Goal: Task Accomplishment & Management: Manage account settings

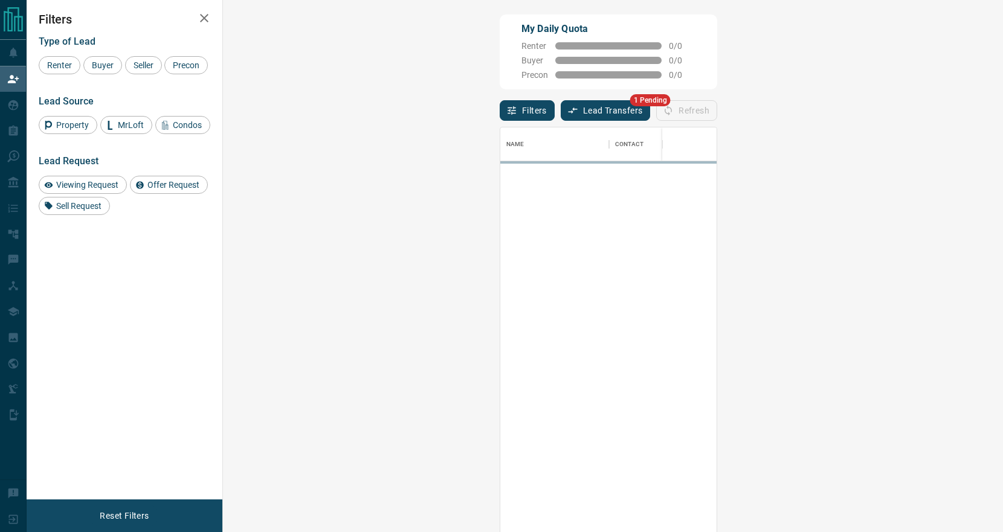
scroll to position [406, 754]
click at [561, 111] on button "Lead Transfers" at bounding box center [606, 110] width 90 height 21
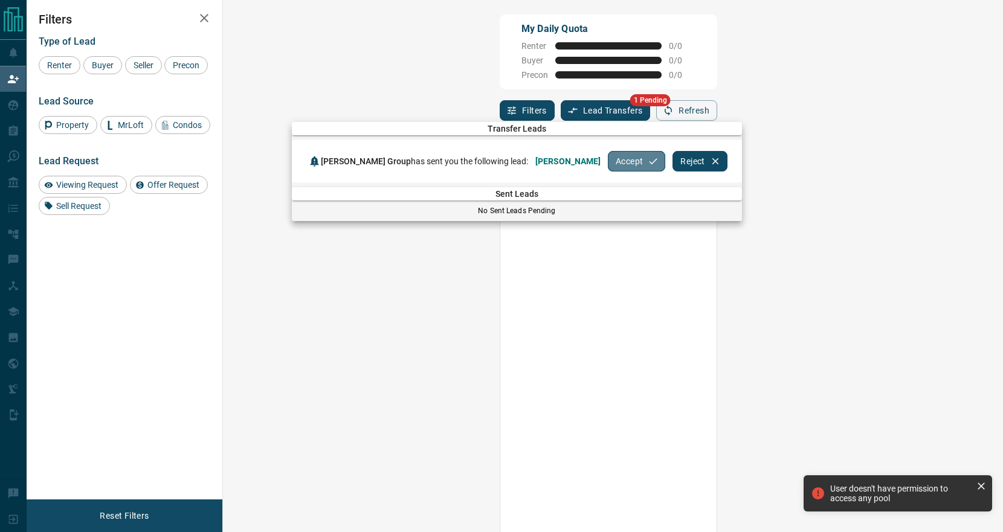
click at [652, 164] on button "Accept" at bounding box center [636, 161] width 57 height 21
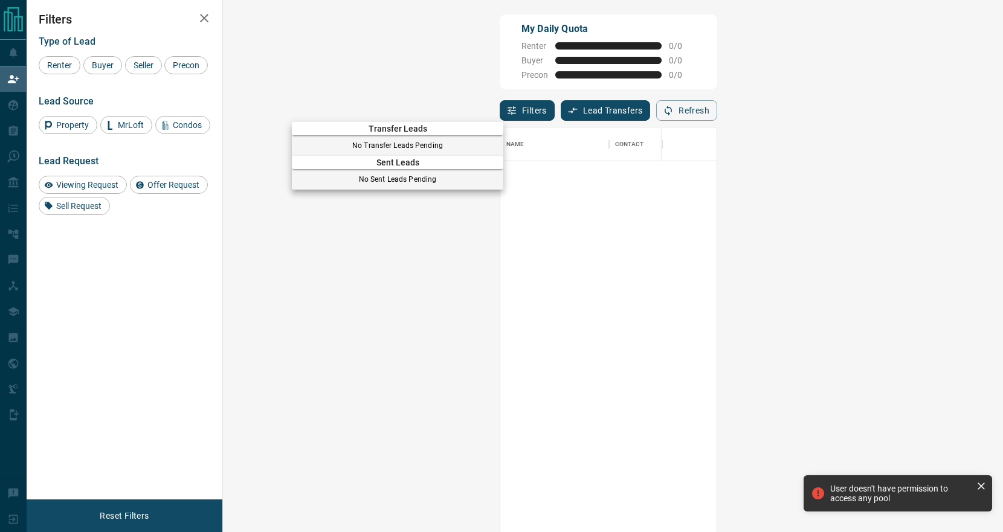
click at [17, 104] on div at bounding box center [501, 266] width 1003 height 532
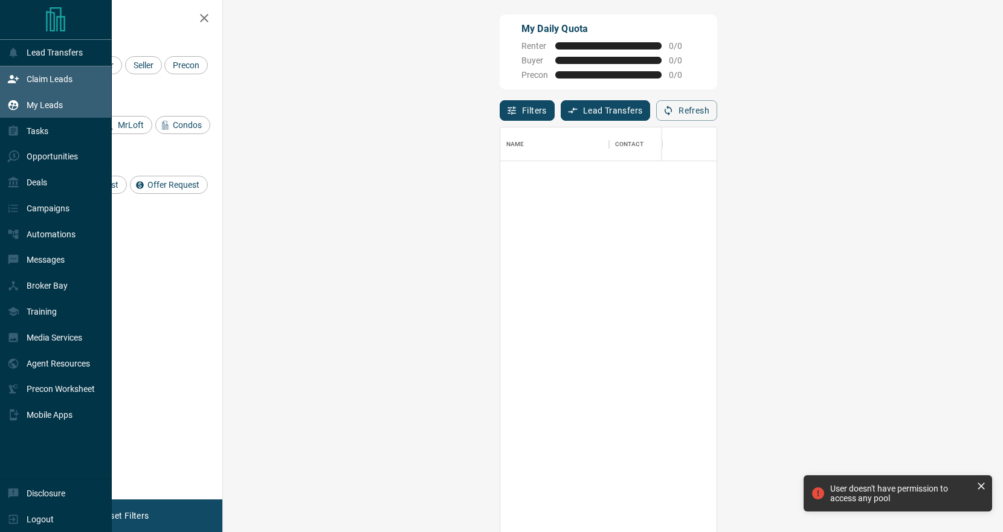
click at [10, 105] on icon at bounding box center [13, 105] width 10 height 10
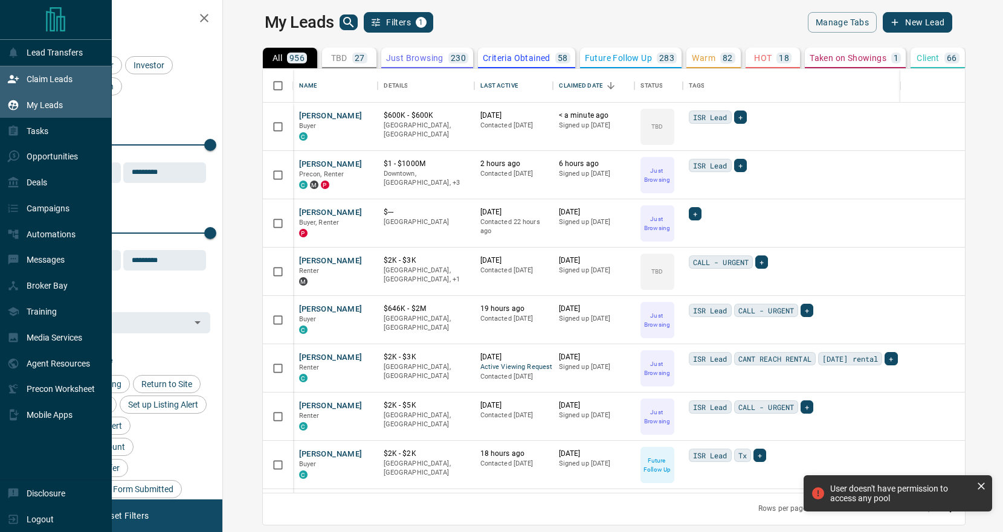
click at [53, 79] on p "Claim Leads" at bounding box center [50, 79] width 46 height 10
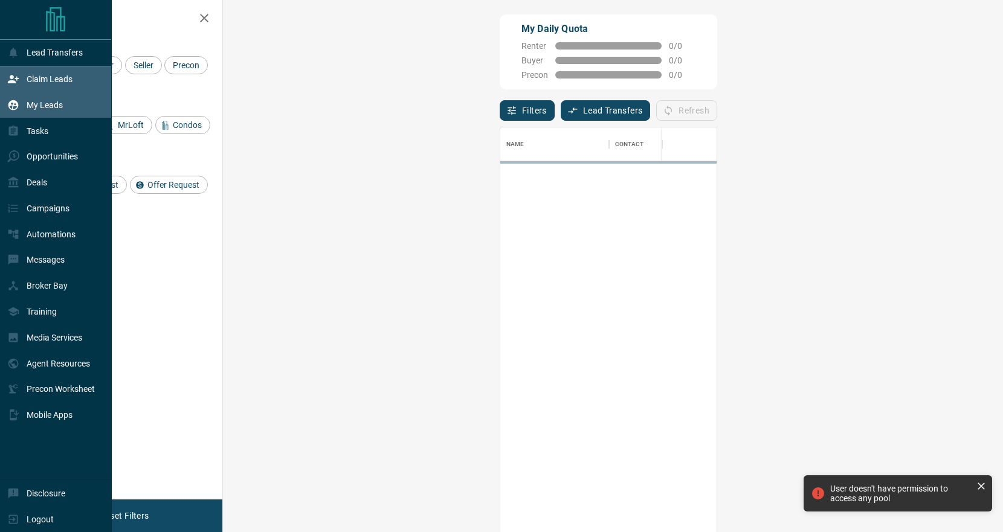
scroll to position [406, 754]
click at [56, 106] on p "My Leads" at bounding box center [45, 105] width 36 height 10
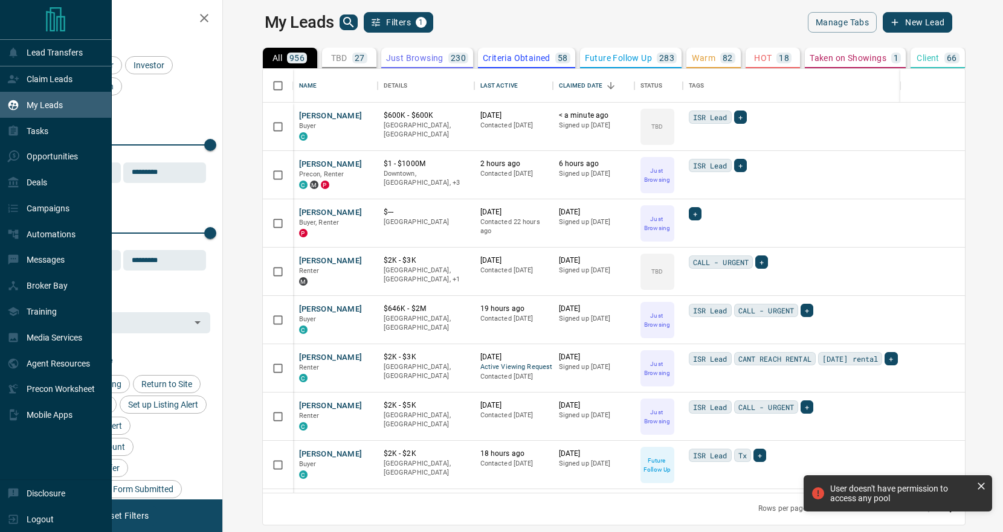
scroll to position [424, 774]
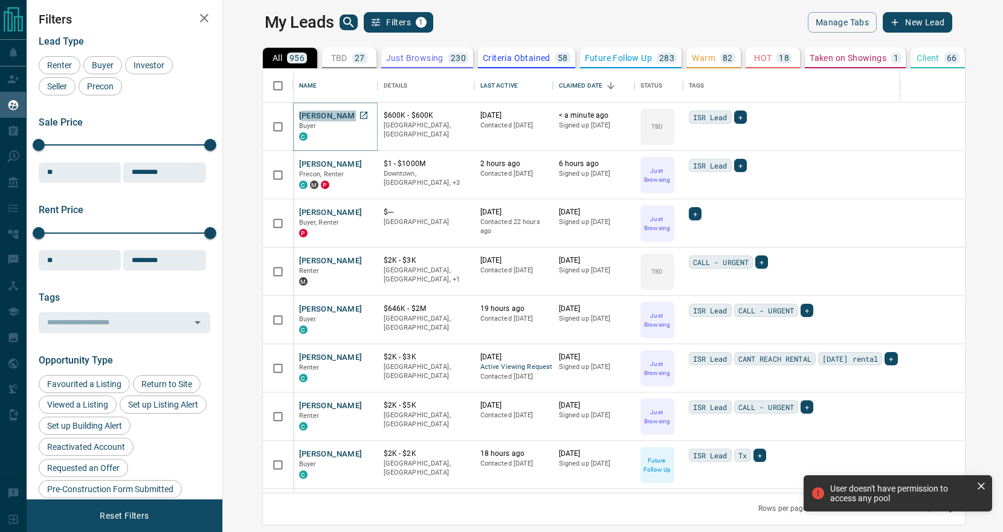
click at [314, 118] on button "[PERSON_NAME]" at bounding box center [330, 116] width 63 height 11
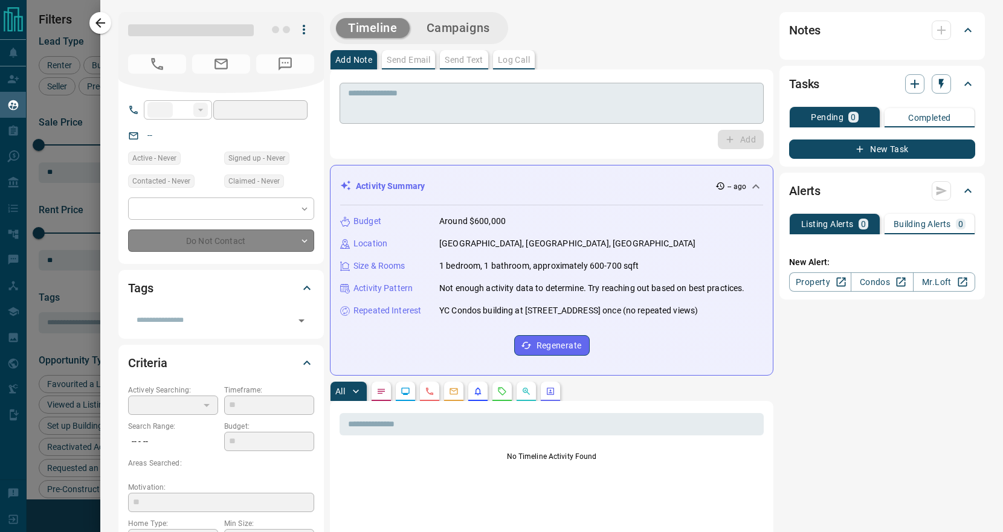
type input "**"
type input "**********"
type input "**"
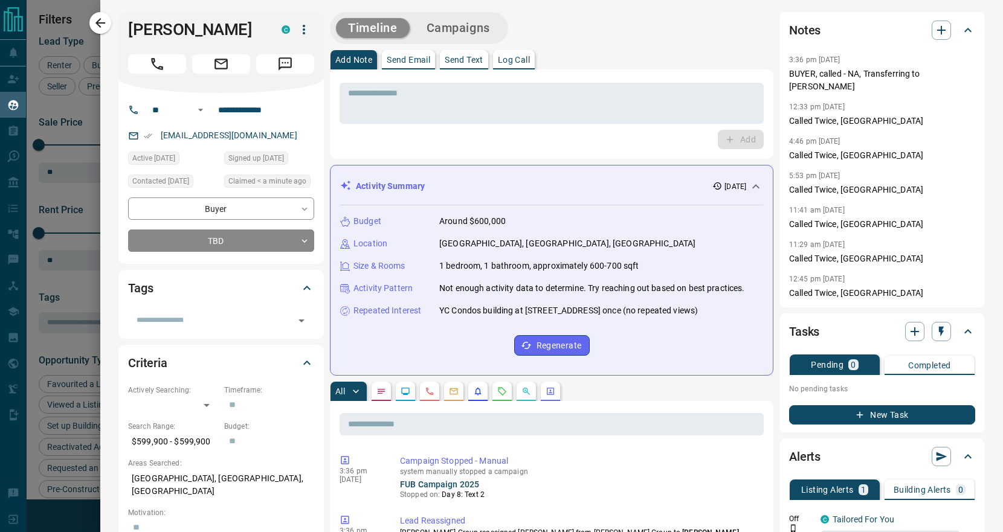
scroll to position [6, 0]
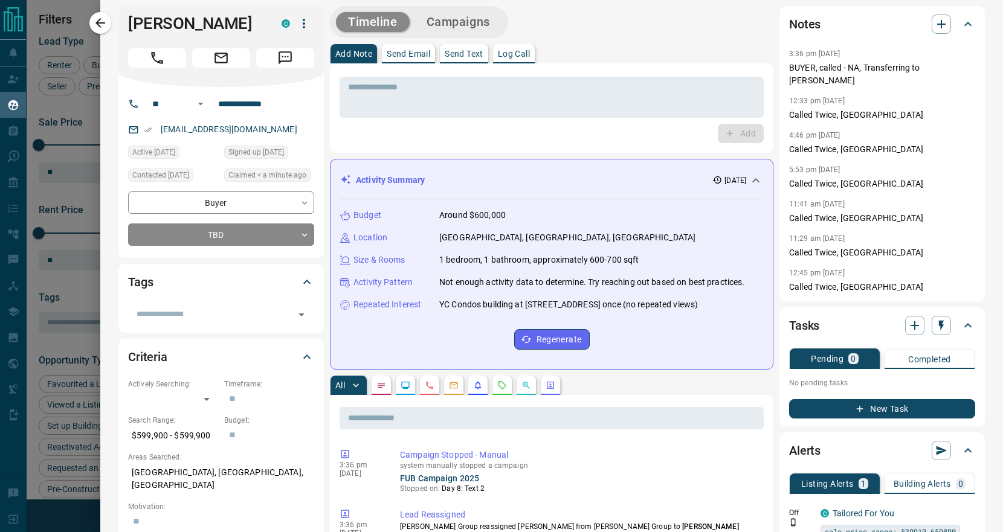
click at [753, 179] on icon at bounding box center [755, 180] width 14 height 14
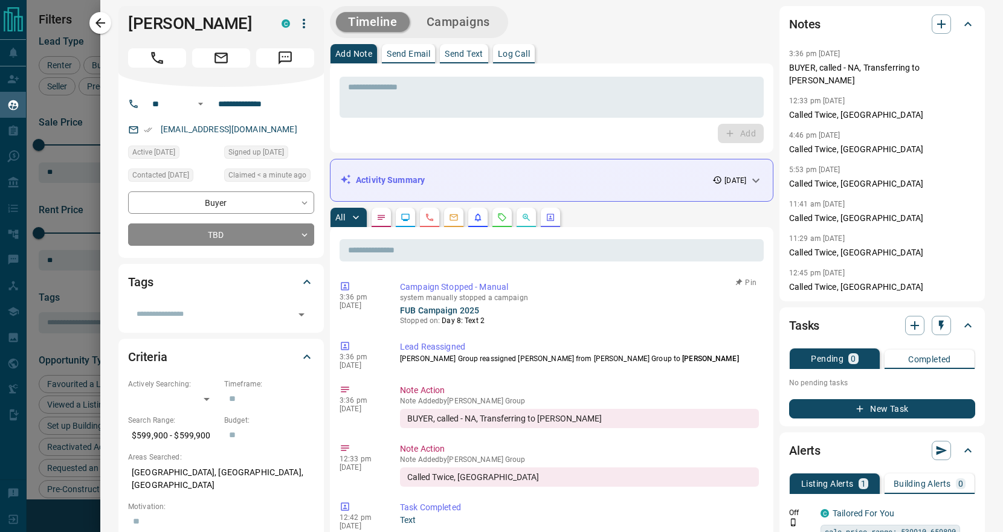
scroll to position [14, 0]
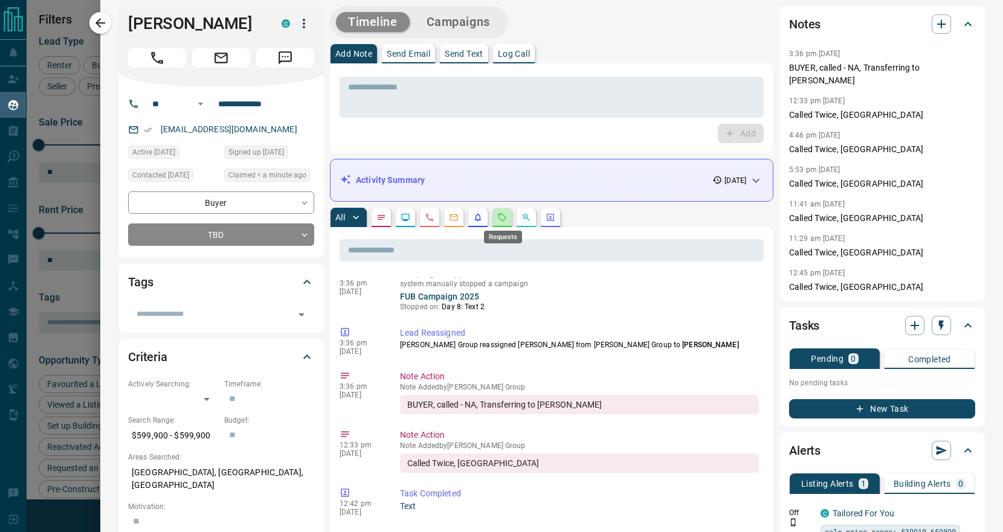
click at [504, 219] on icon "Requests" at bounding box center [502, 218] width 10 height 10
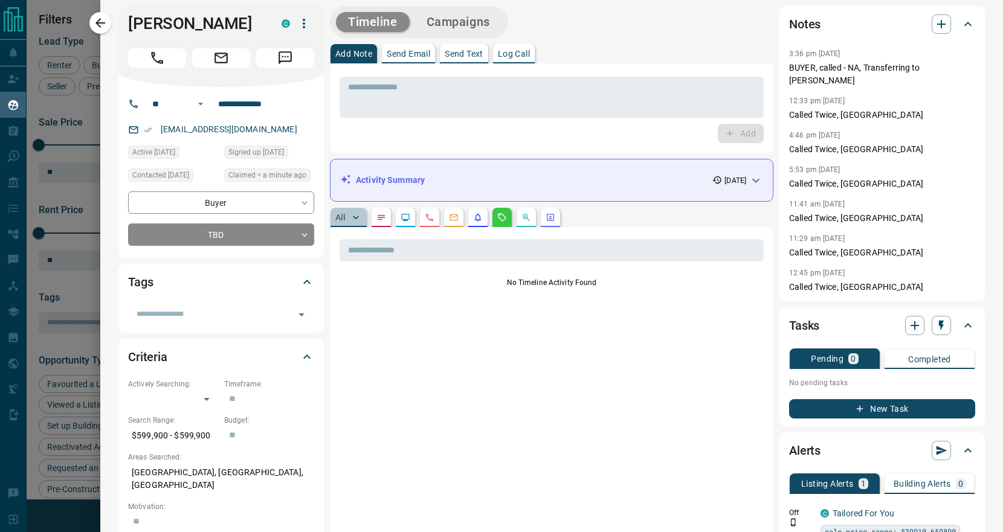
click at [344, 219] on p "All" at bounding box center [340, 217] width 10 height 8
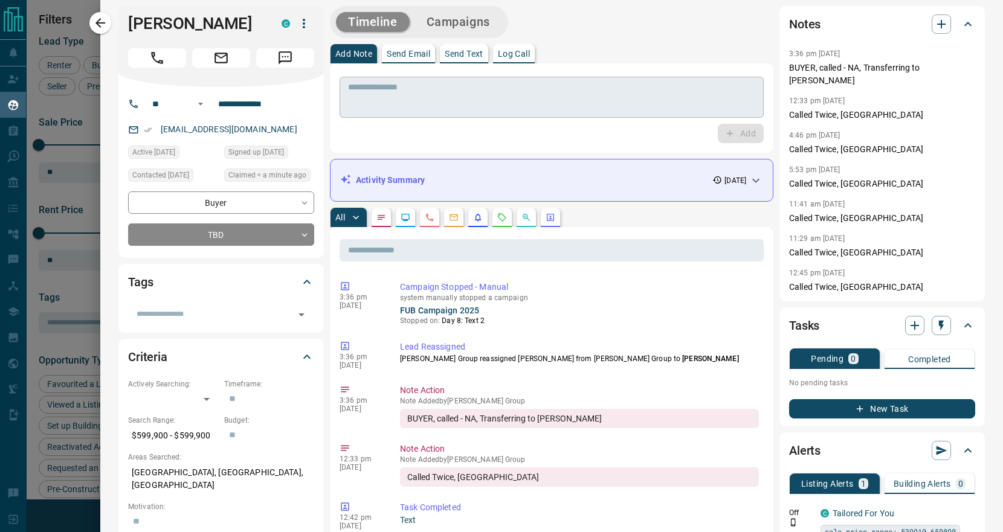
click at [395, 106] on textarea at bounding box center [551, 97] width 407 height 31
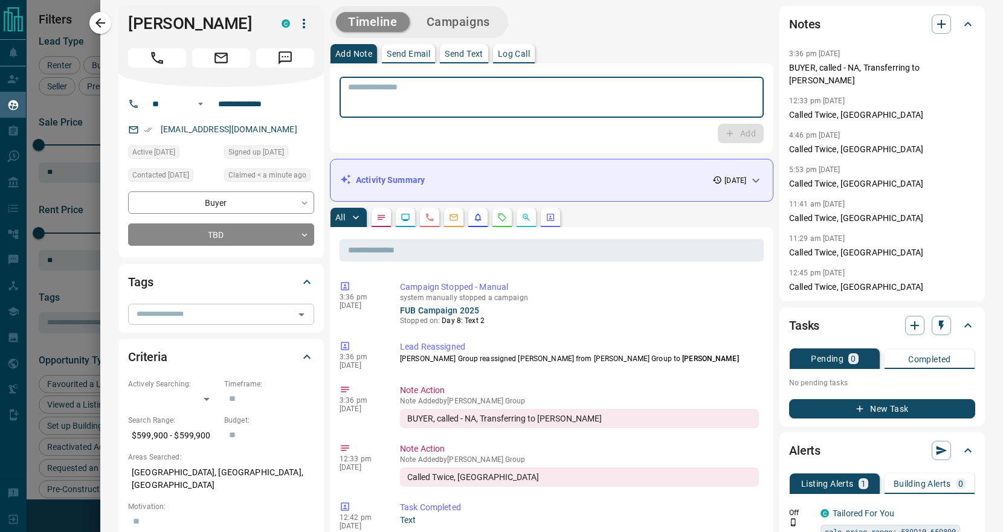
click at [176, 321] on input "text" at bounding box center [211, 313] width 159 height 13
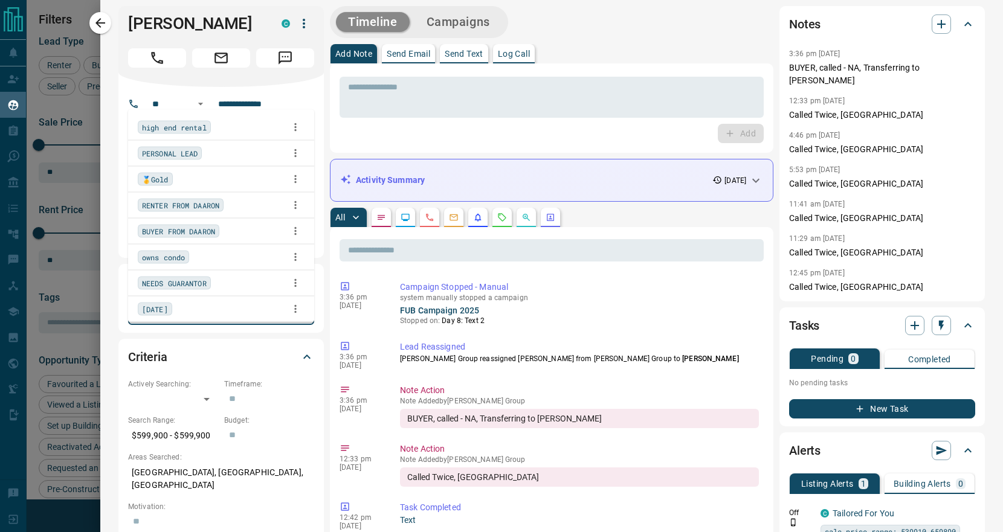
type input "**"
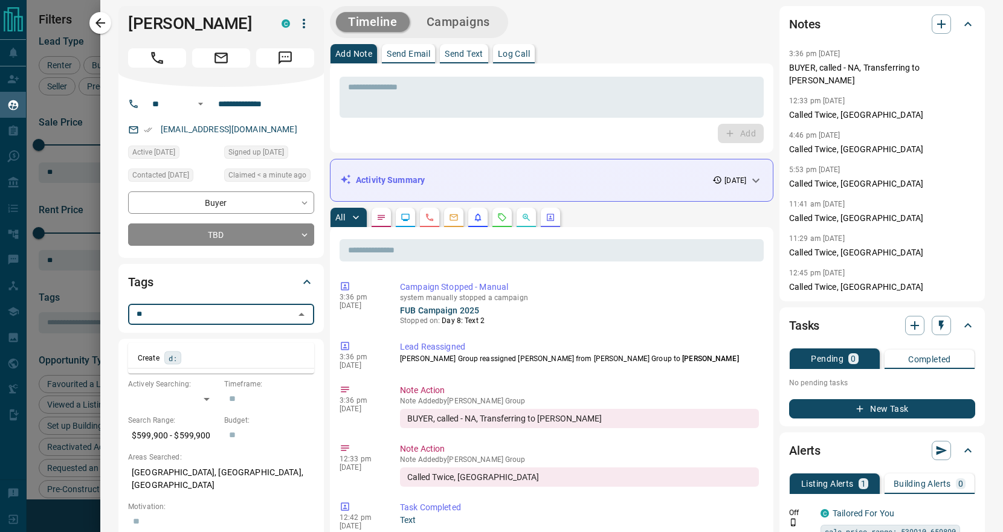
click at [172, 358] on span "d:" at bounding box center [173, 358] width 8 height 12
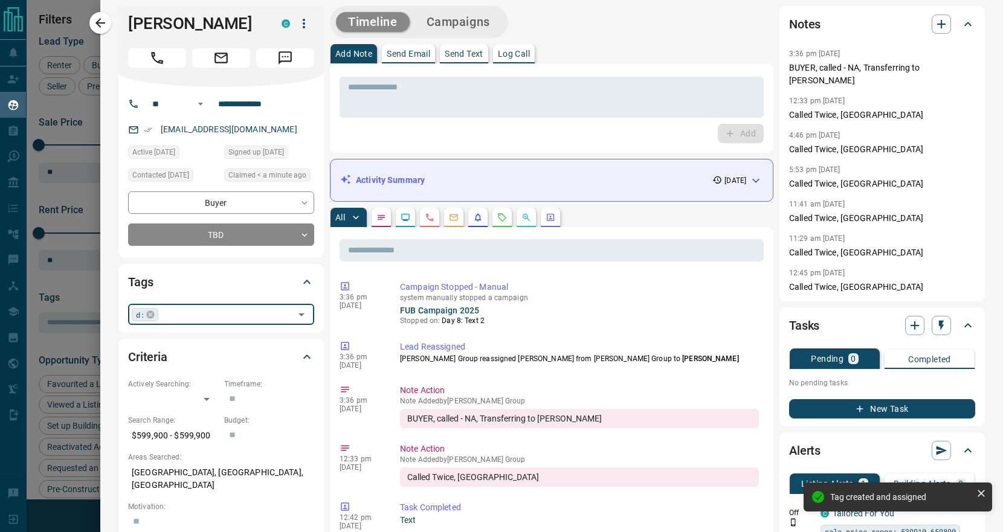
click at [174, 321] on input "text" at bounding box center [226, 313] width 129 height 13
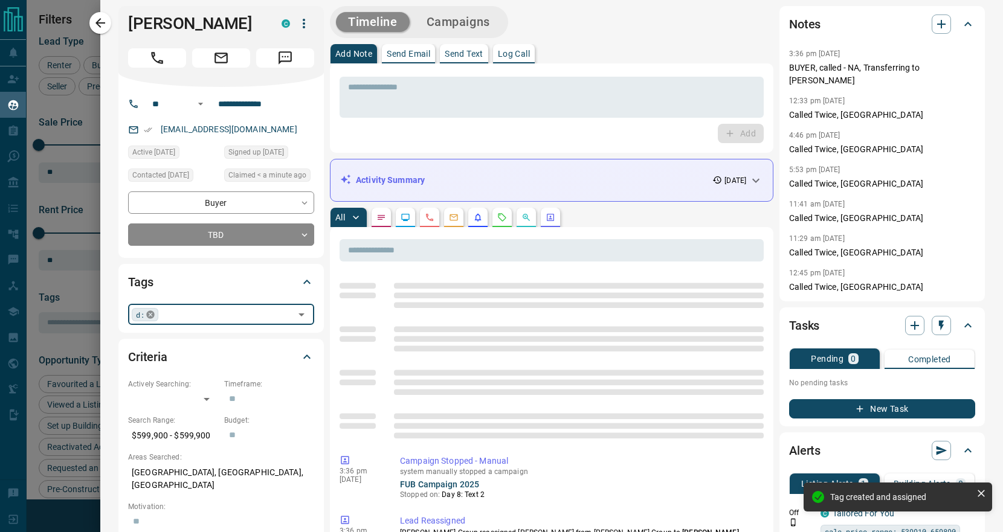
click at [150, 320] on icon at bounding box center [151, 315] width 10 height 10
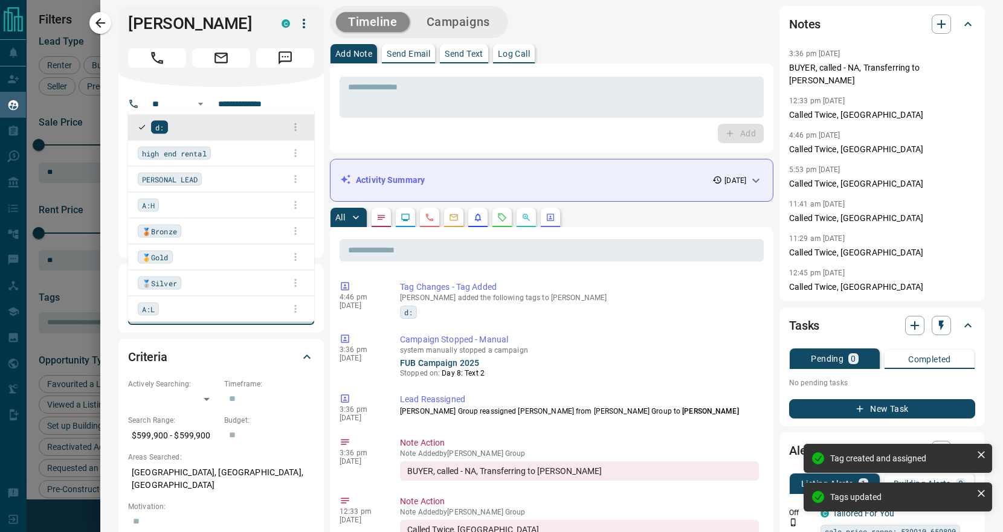
click at [167, 321] on input "text" at bounding box center [226, 313] width 129 height 13
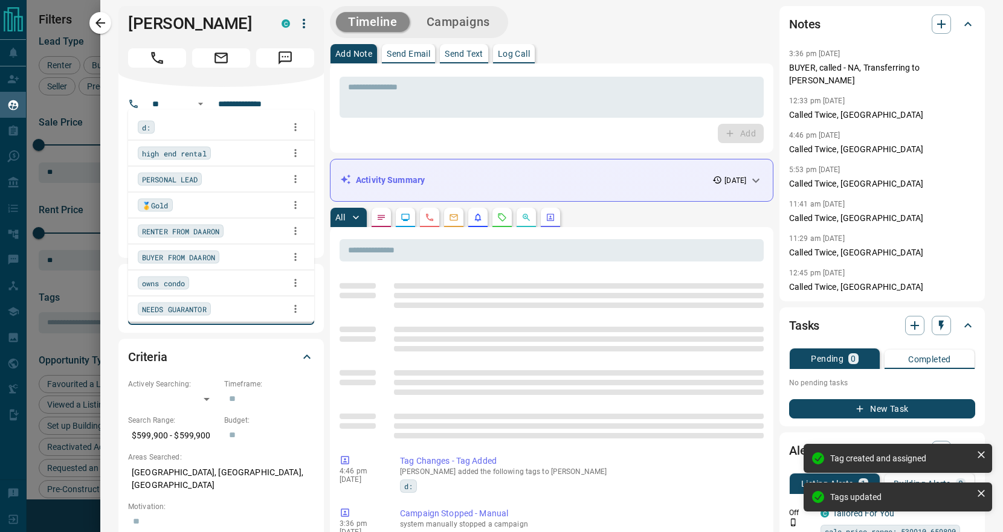
type input "**"
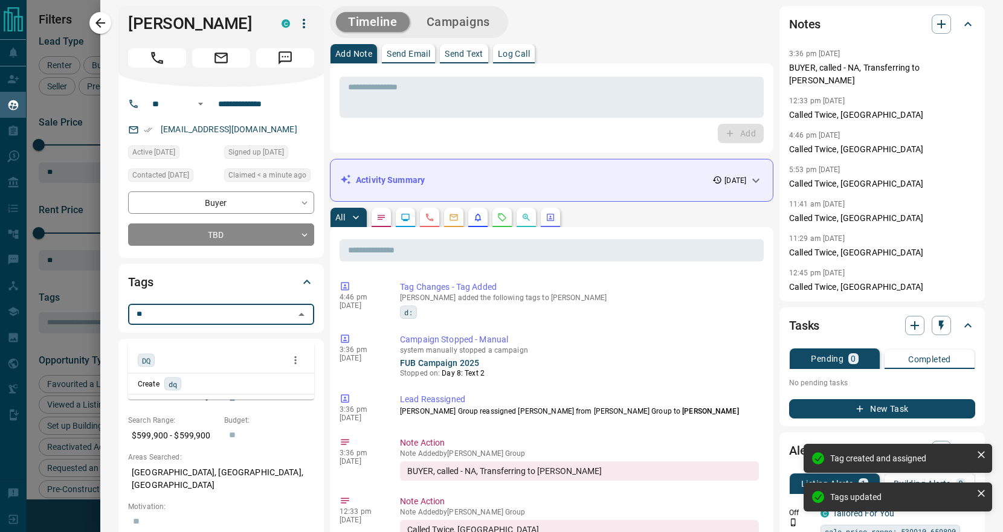
click at [147, 360] on span "DQ" at bounding box center [146, 361] width 8 height 12
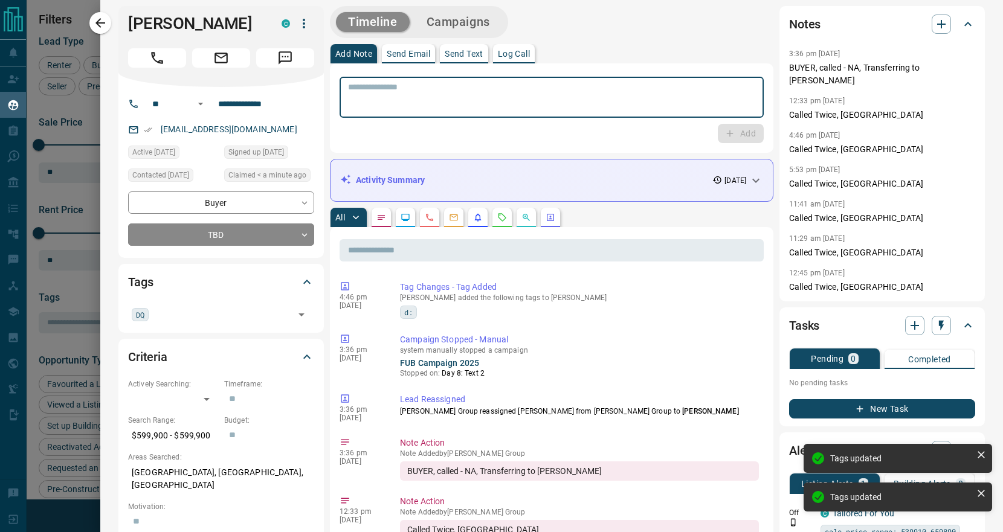
click at [399, 112] on textarea at bounding box center [551, 97] width 407 height 31
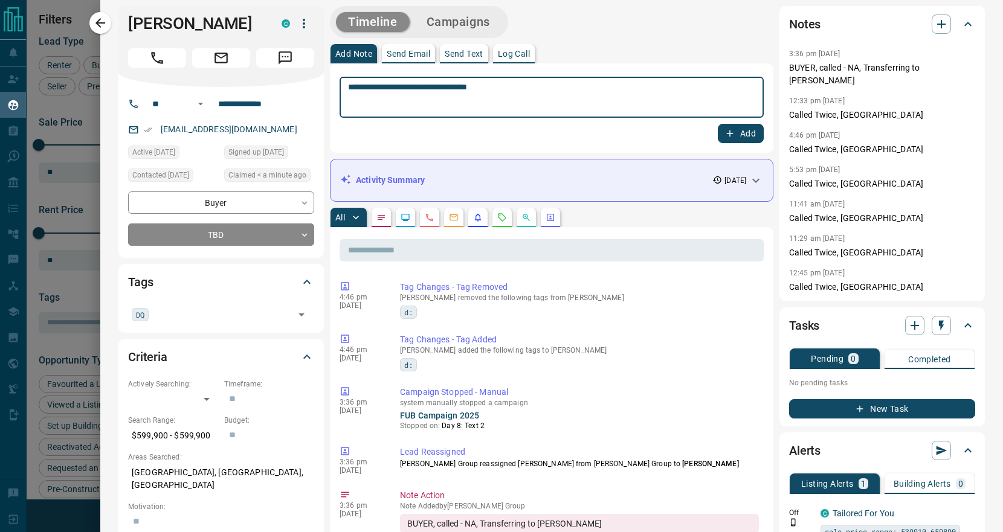
type textarea "**********"
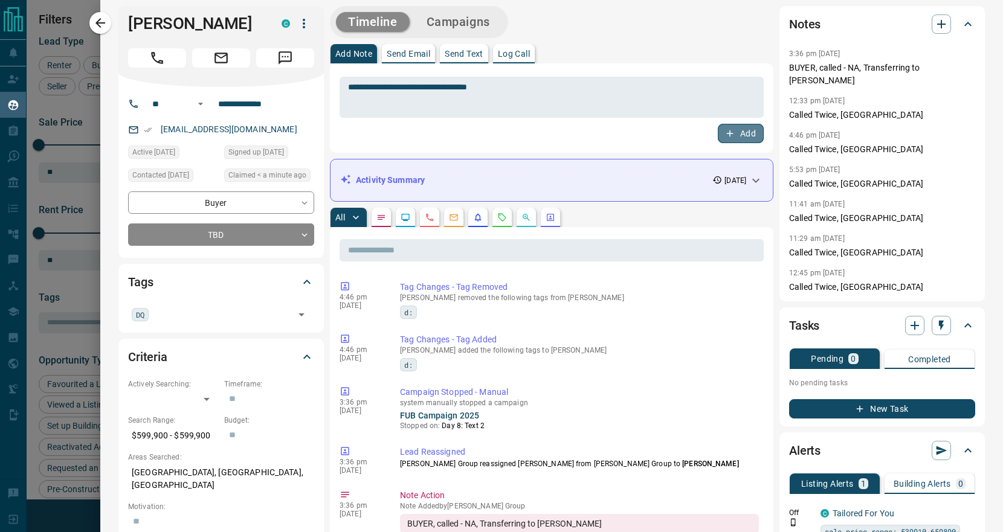
click at [741, 134] on button "Add" at bounding box center [741, 133] width 46 height 19
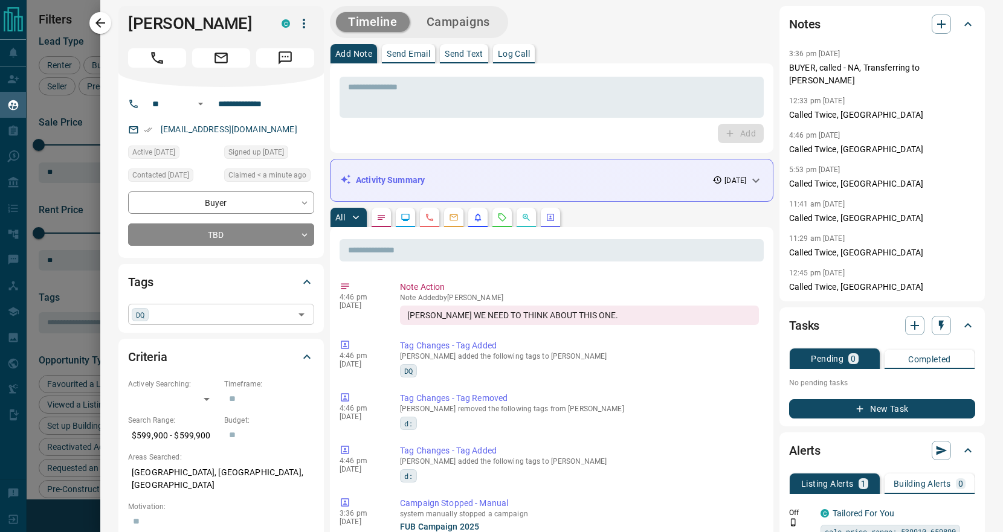
click at [196, 321] on input "text" at bounding box center [221, 313] width 138 height 13
type input "*"
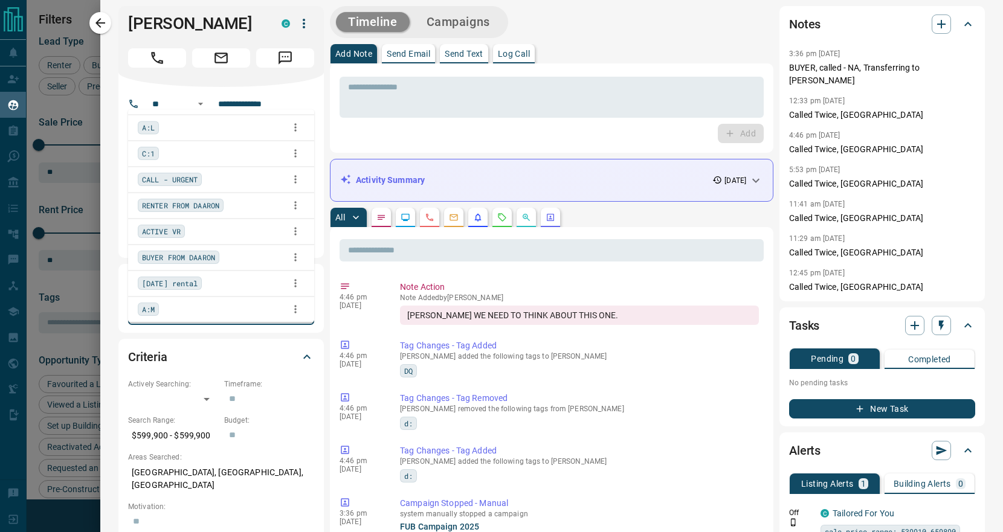
scroll to position [1012, 0]
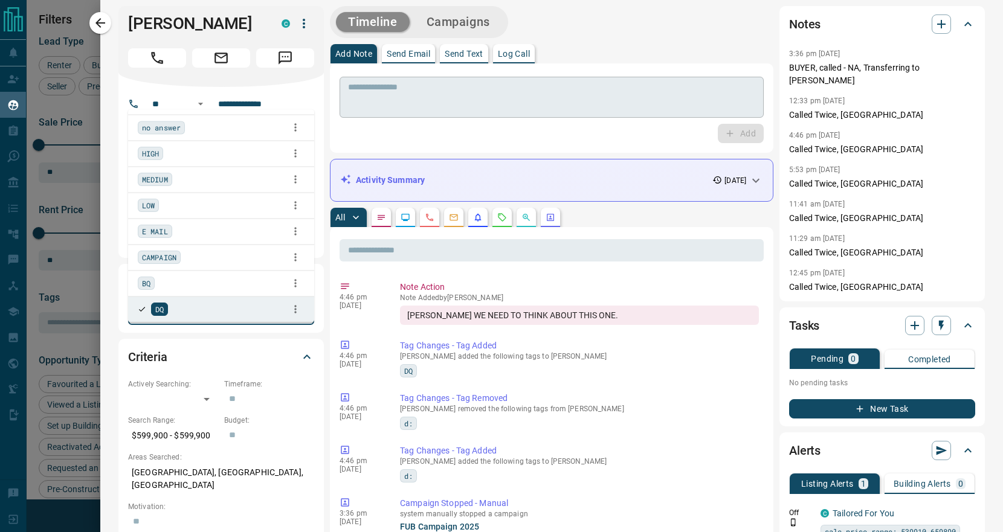
click at [413, 100] on textarea at bounding box center [551, 97] width 407 height 31
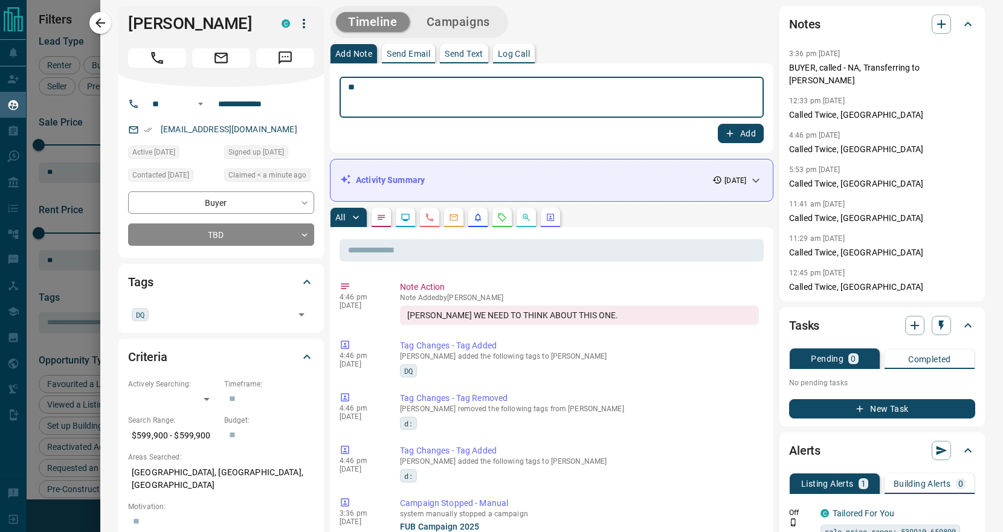
type textarea "*"
click at [100, 24] on icon "button" at bounding box center [100, 23] width 14 height 14
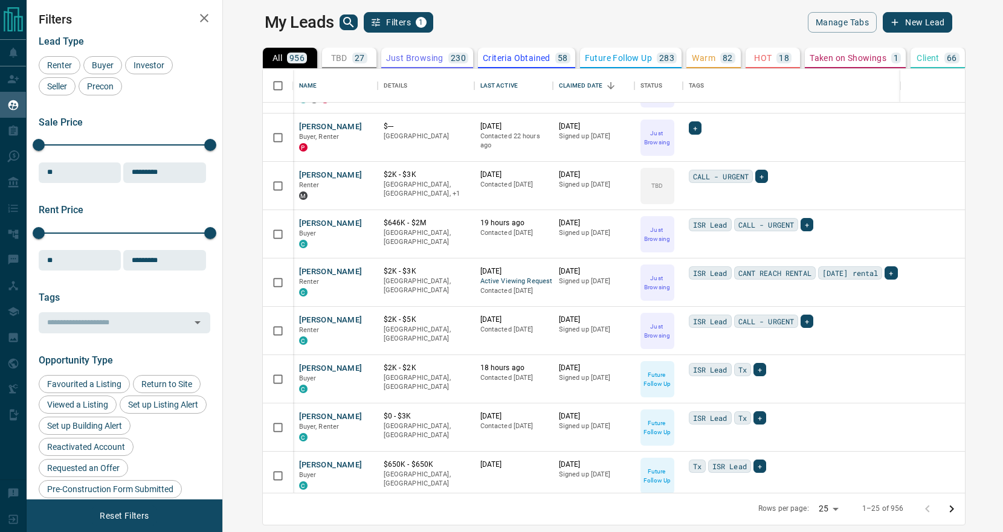
scroll to position [99, 0]
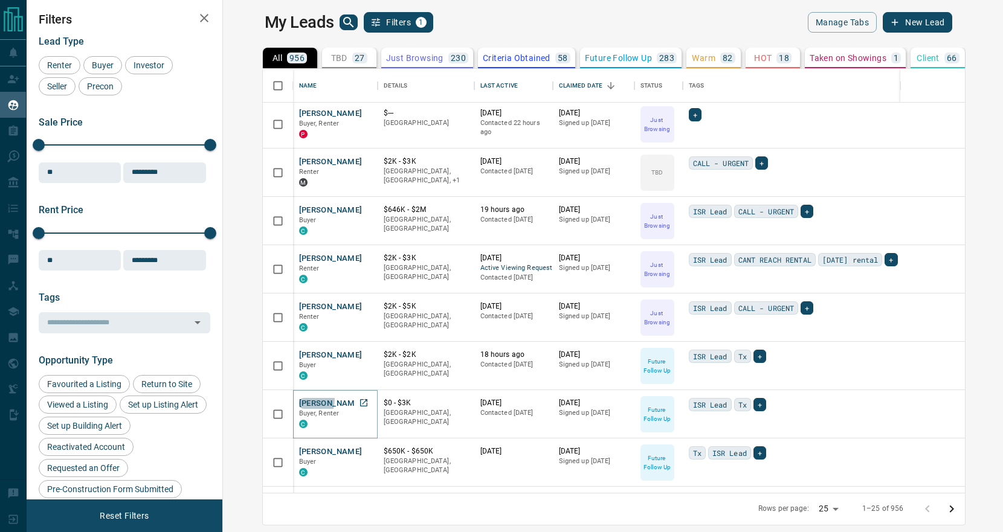
click at [299, 399] on button "[PERSON_NAME]" at bounding box center [330, 403] width 63 height 11
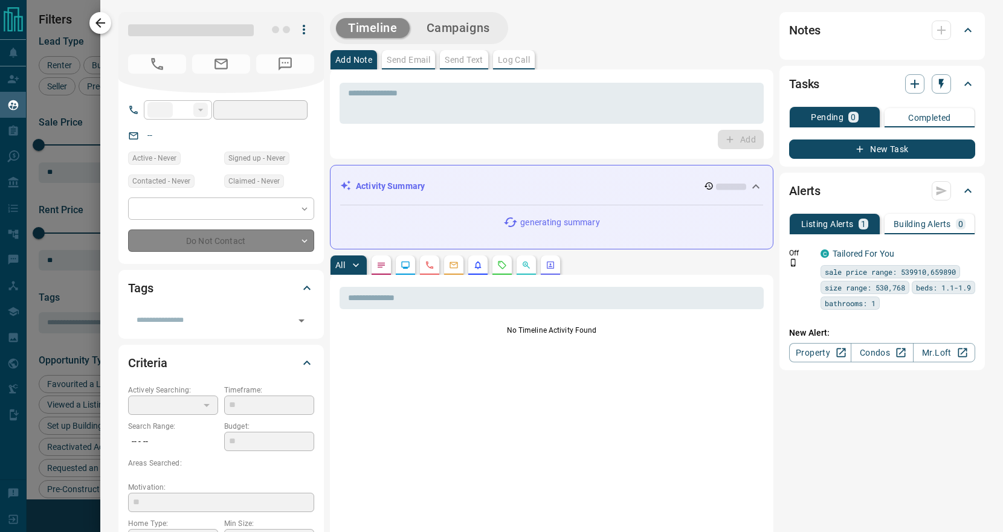
type input "**"
type input "**********"
type input "*"
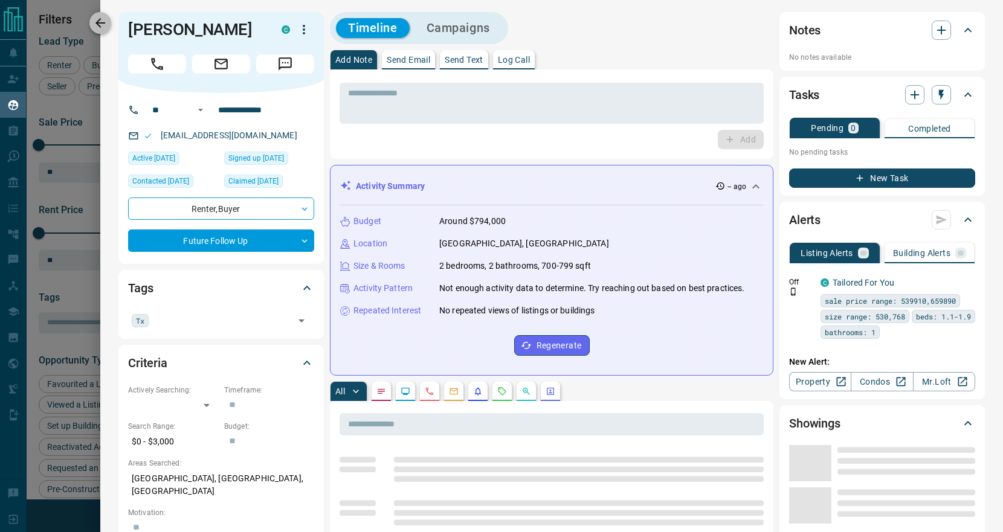
click at [97, 21] on icon "button" at bounding box center [100, 23] width 10 height 10
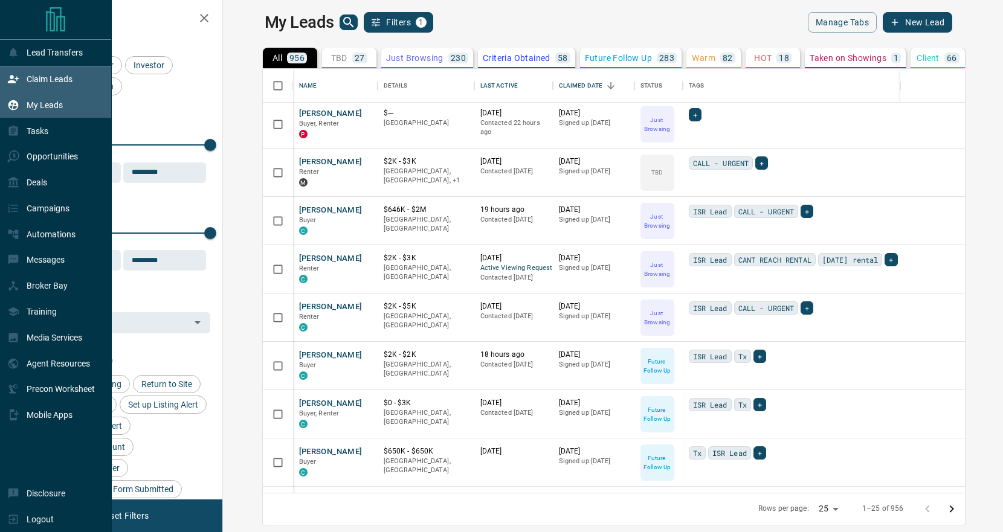
click at [58, 77] on p "Claim Leads" at bounding box center [50, 79] width 46 height 10
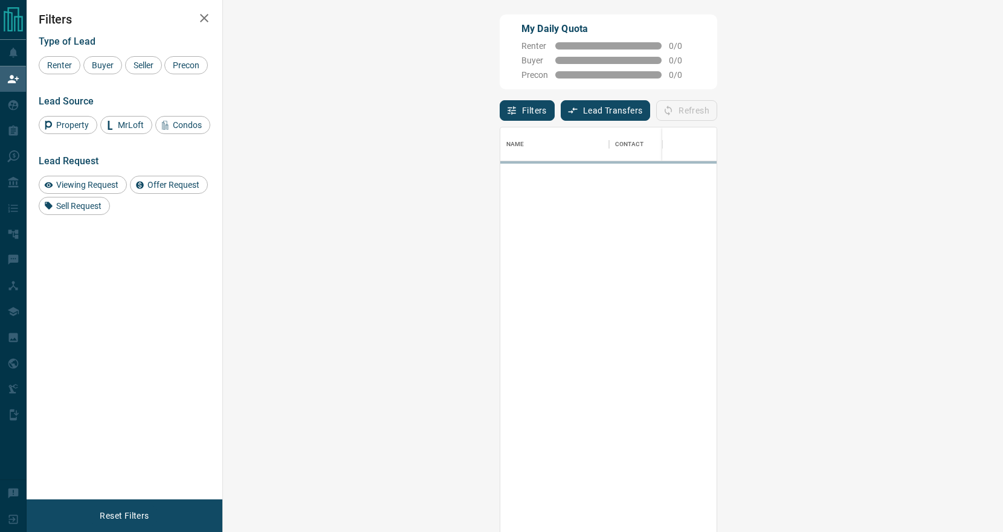
scroll to position [406, 754]
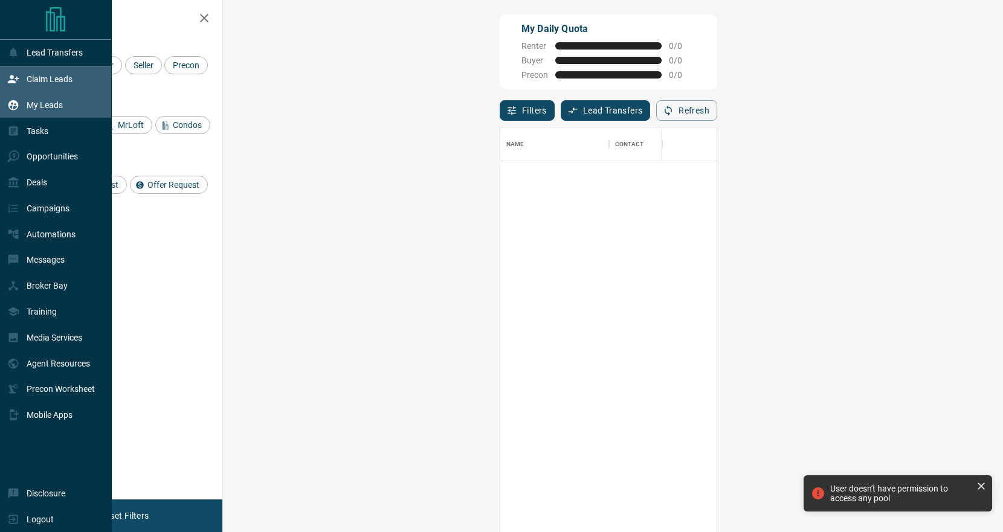
click at [48, 108] on p "My Leads" at bounding box center [45, 105] width 36 height 10
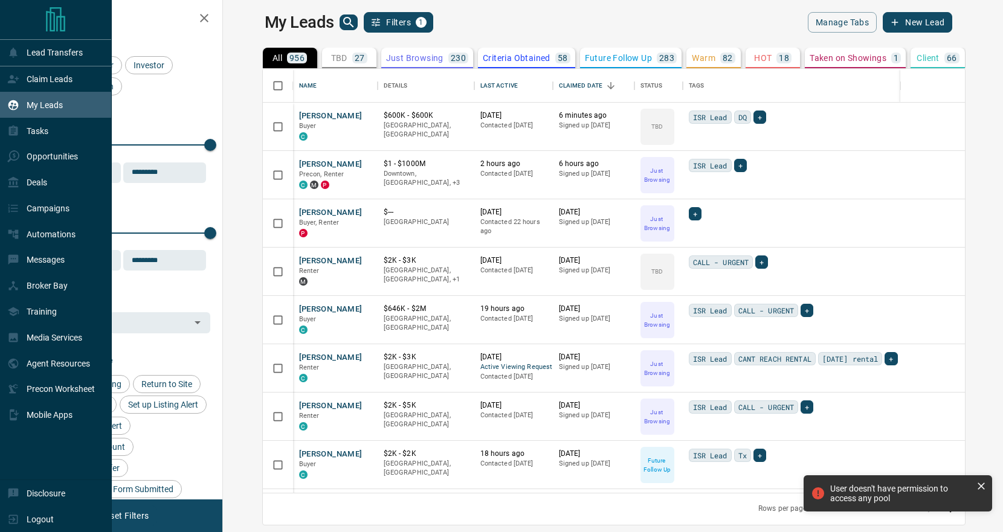
scroll to position [424, 774]
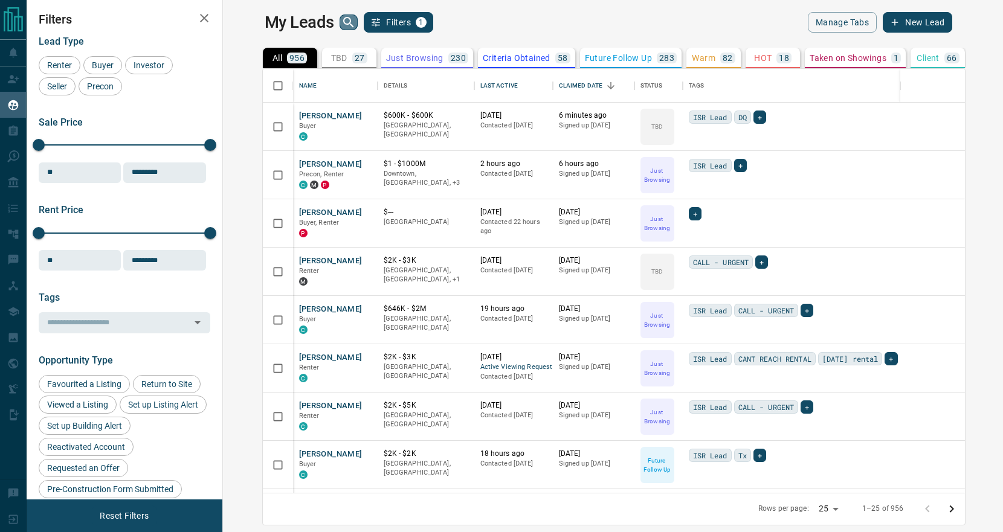
click at [339, 29] on button "search button" at bounding box center [348, 22] width 18 height 16
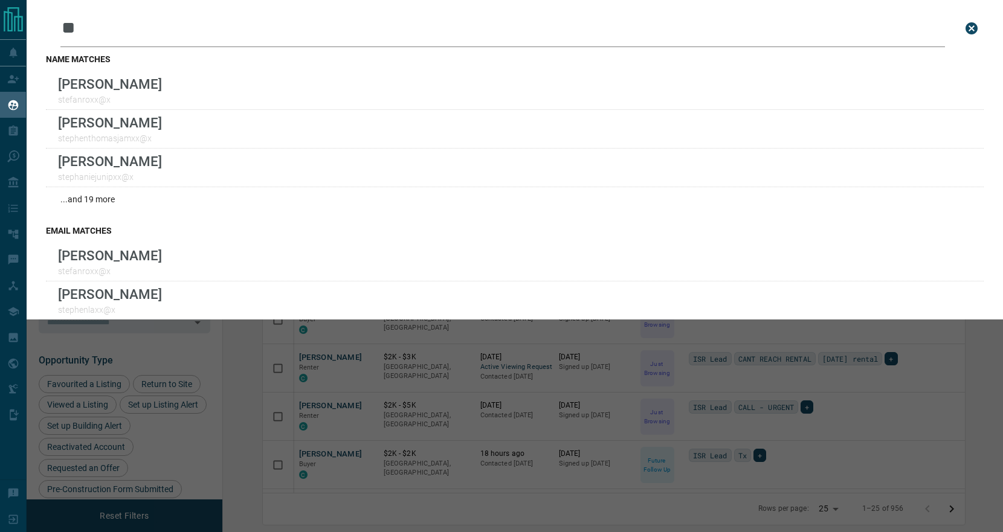
type input "*"
drag, startPoint x: 132, startPoint y: 30, endPoint x: 44, endPoint y: 28, distance: 88.2
click at [44, 28] on div "Leads Search Bar * Search for a lead by name, email, phone, or id name matches …" at bounding box center [515, 160] width 976 height 320
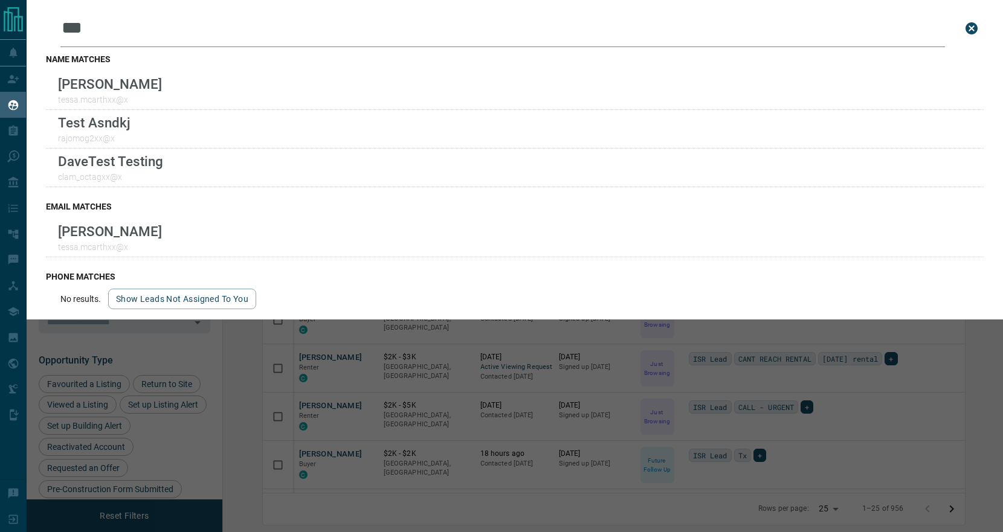
drag, startPoint x: 137, startPoint y: 32, endPoint x: 33, endPoint y: 17, distance: 104.4
click at [33, 17] on div "Leads Search Bar *** Search for a lead by name, email, phone, or id name matche…" at bounding box center [515, 160] width 976 height 320
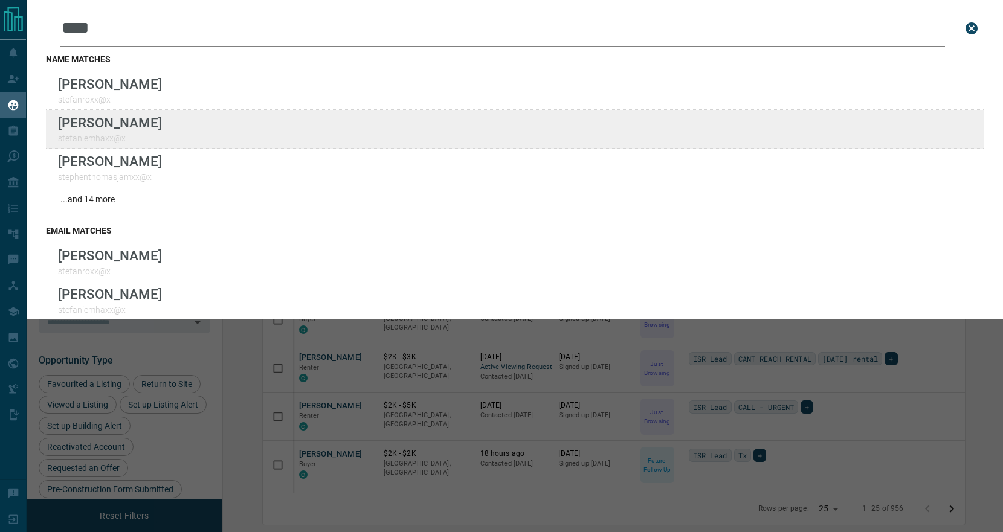
type input "****"
click at [0, 0] on div "Lead Transfers Claim Leads My Leads Tasks Opportunities Deals Campaigns Automat…" at bounding box center [501, 258] width 1003 height 517
